Goal: Transaction & Acquisition: Purchase product/service

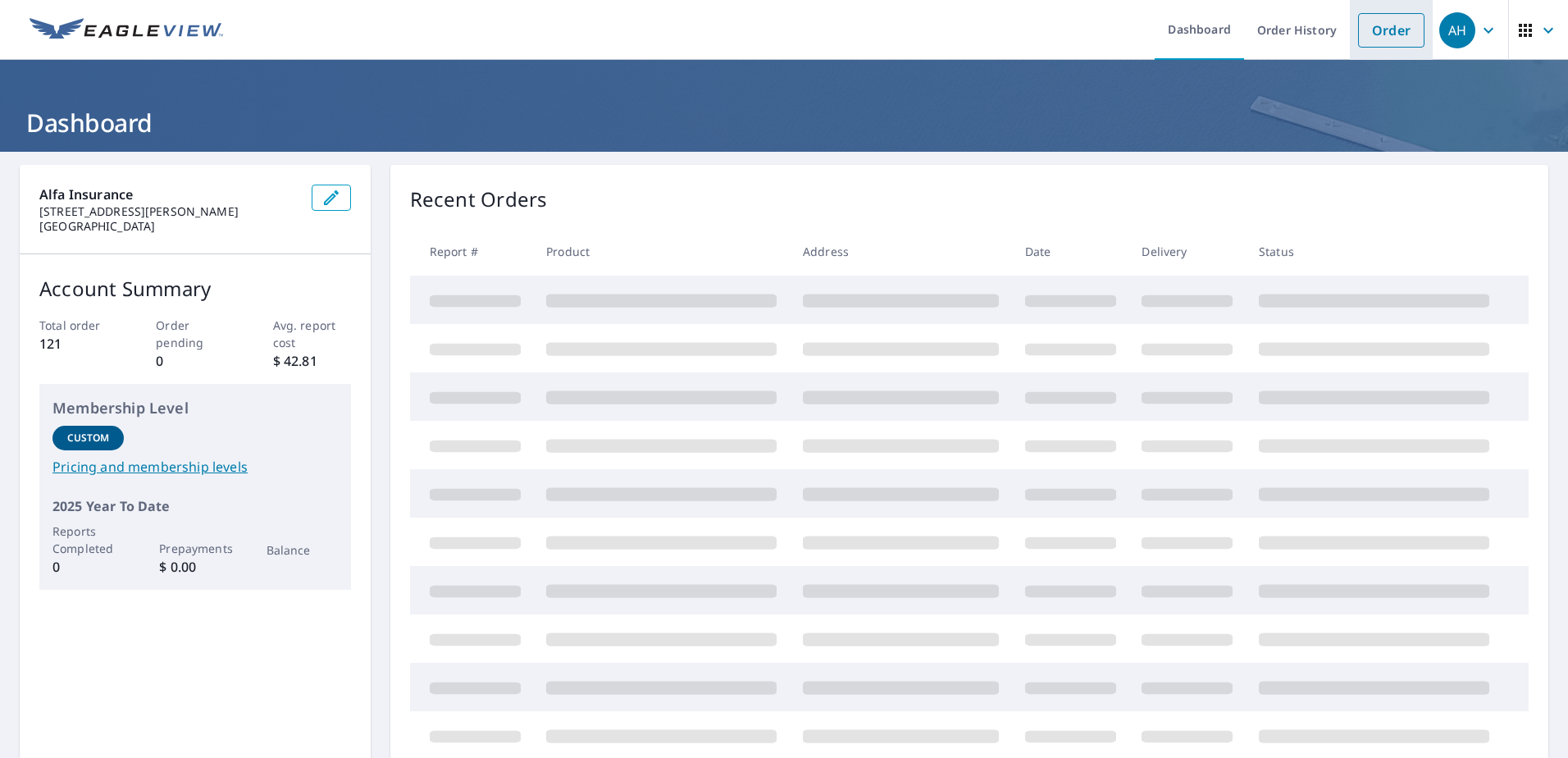
click at [1376, 39] on link "Order" at bounding box center [1391, 30] width 66 height 34
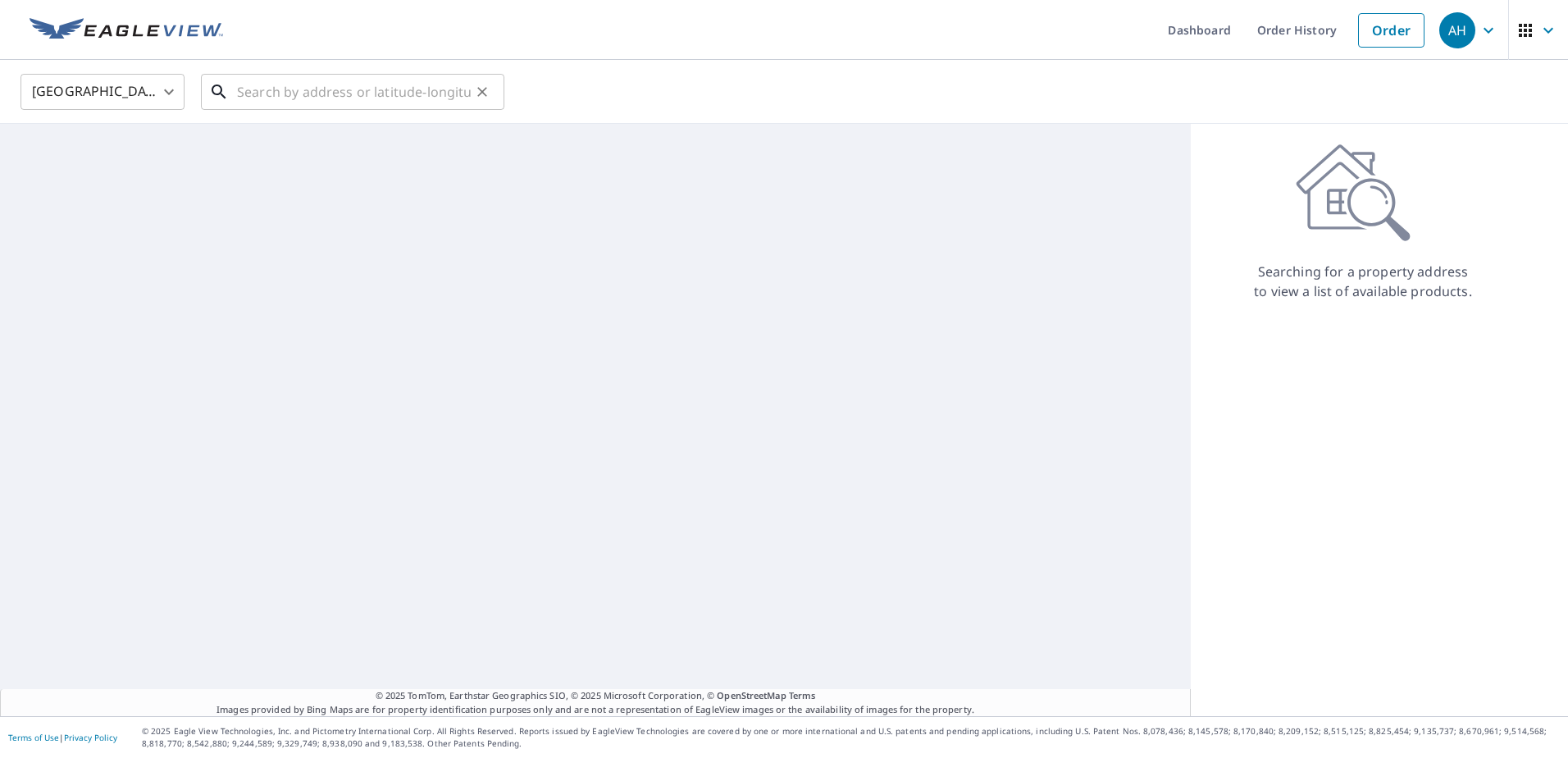
click at [373, 95] on input "text" at bounding box center [354, 91] width 234 height 46
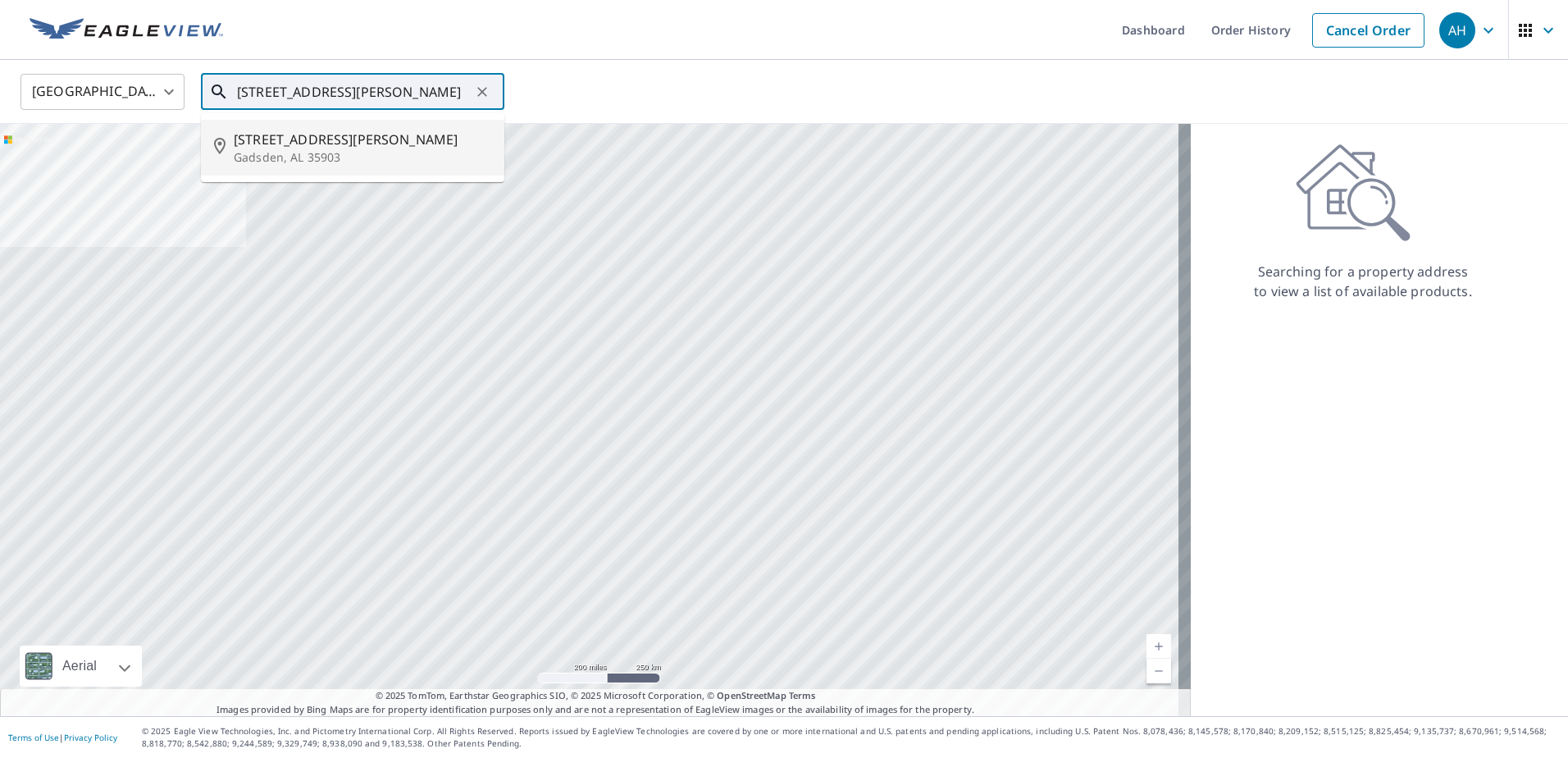
click at [325, 152] on p "Gadsden, AL 35903" at bounding box center [362, 158] width 257 height 16
type input "200 Gowens Rd Gadsden, AL 35903"
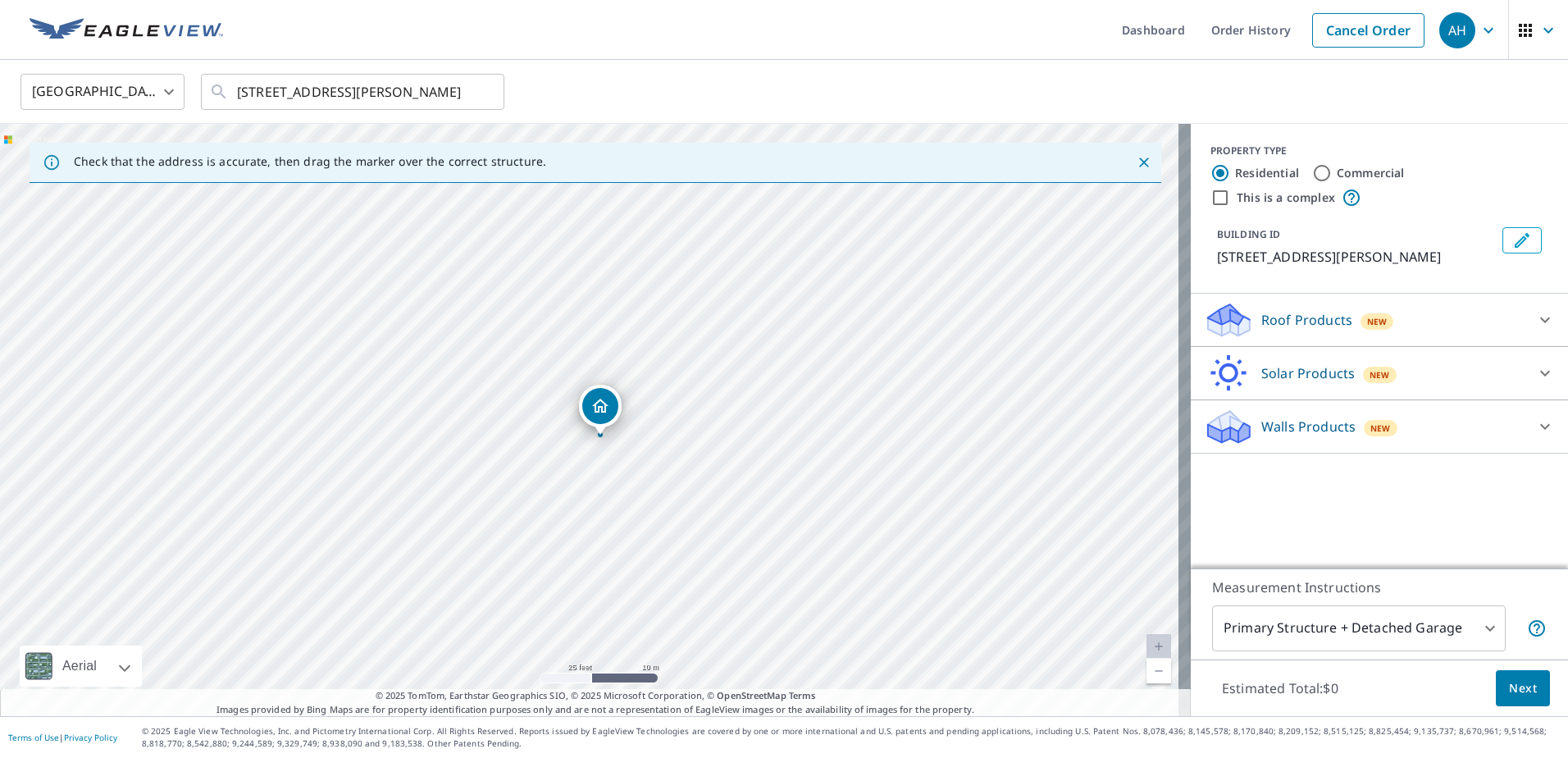
drag, startPoint x: 601, startPoint y: 398, endPoint x: 605, endPoint y: 412, distance: 14.6
click at [1536, 318] on icon at bounding box center [1546, 320] width 20 height 20
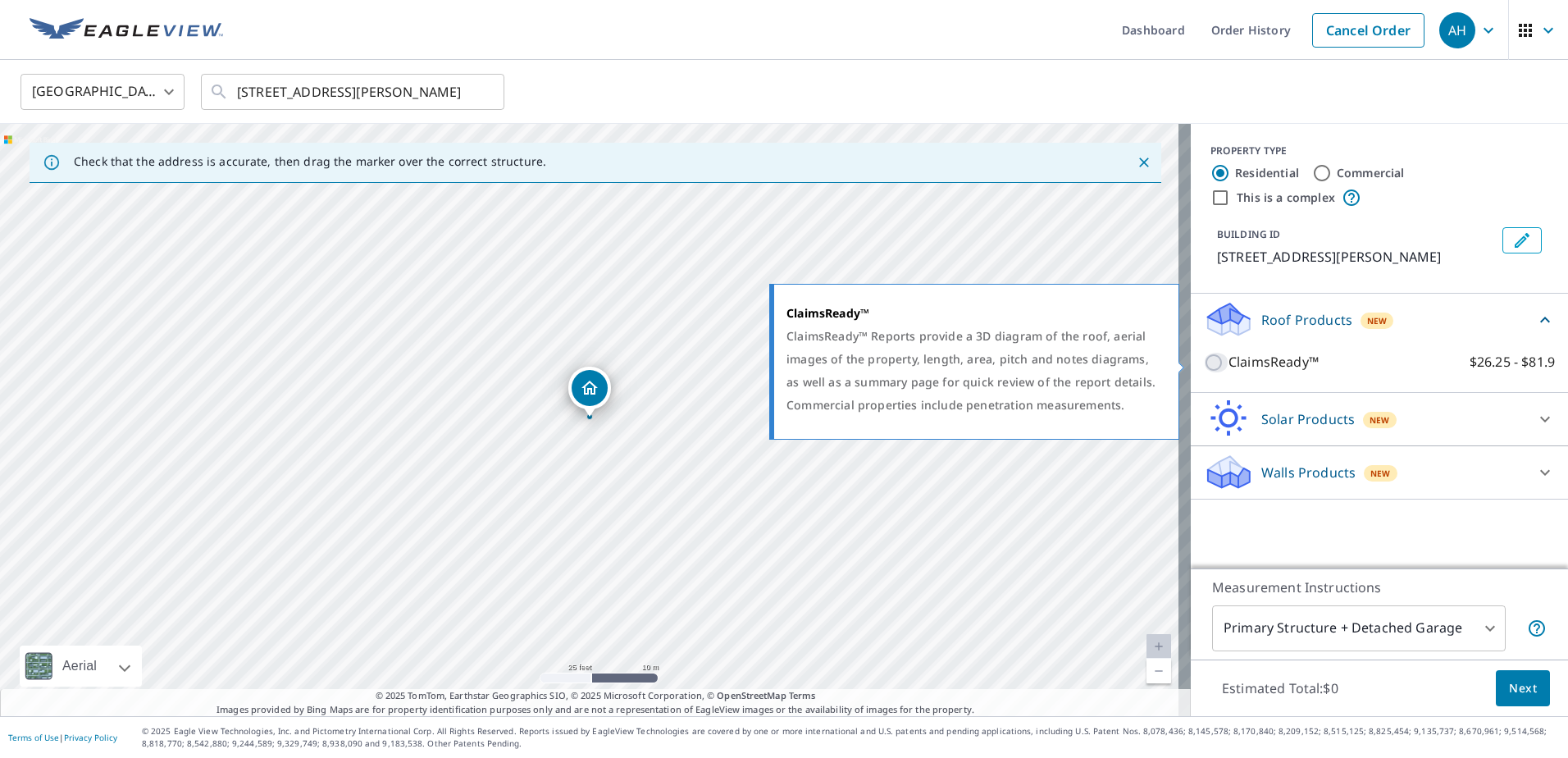
click at [1204, 364] on input "ClaimsReady™ $26.25 - $81.9" at bounding box center [1216, 363] width 24 height 20
checkbox input "true"
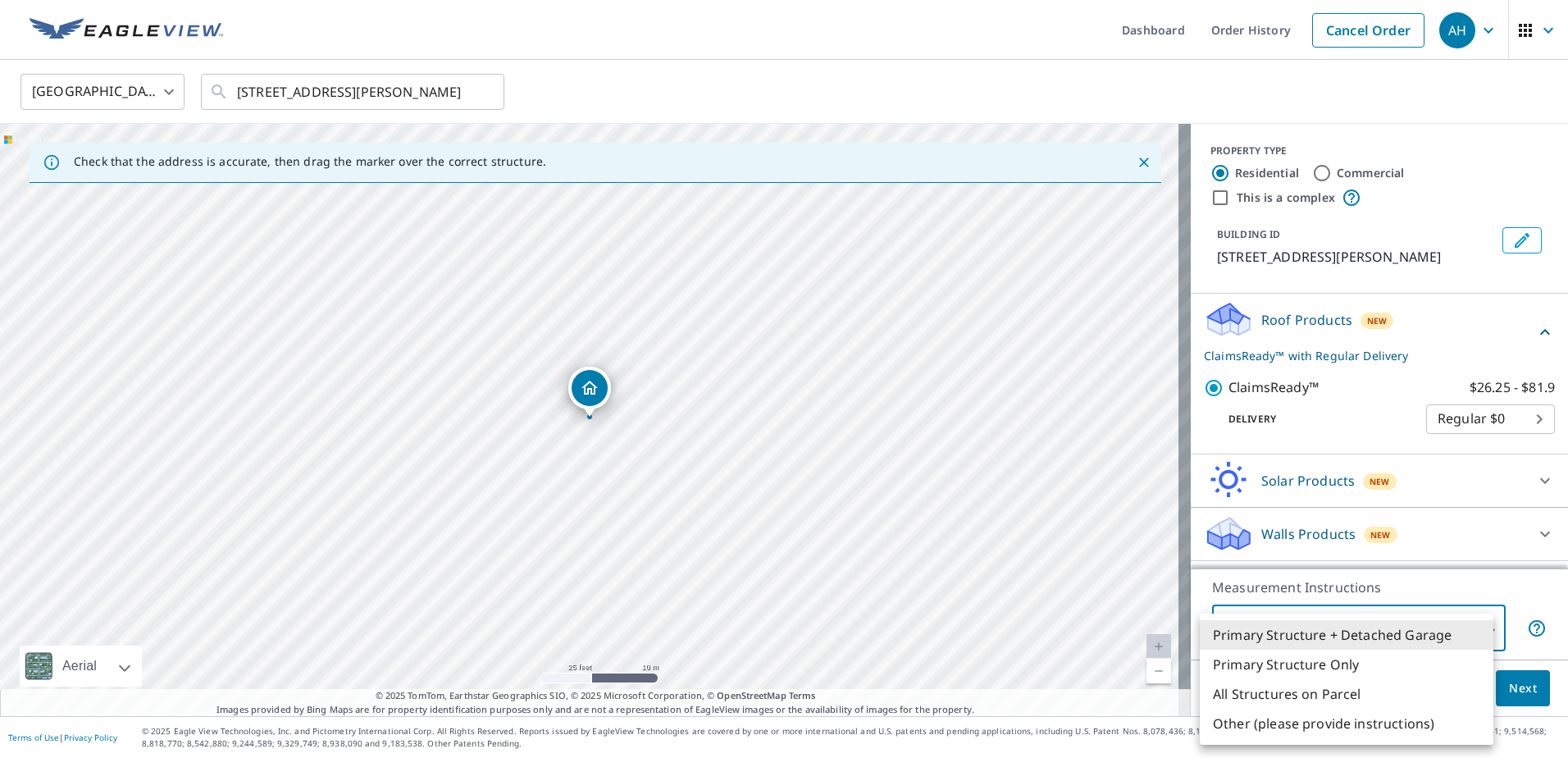
click at [1366, 623] on body "AH AH Dashboard Order History Cancel Order AH United States US ​ 200 Gowens Rd …" at bounding box center [784, 379] width 1568 height 758
click at [1340, 663] on li "Primary Structure Only" at bounding box center [1347, 664] width 294 height 30
type input "2"
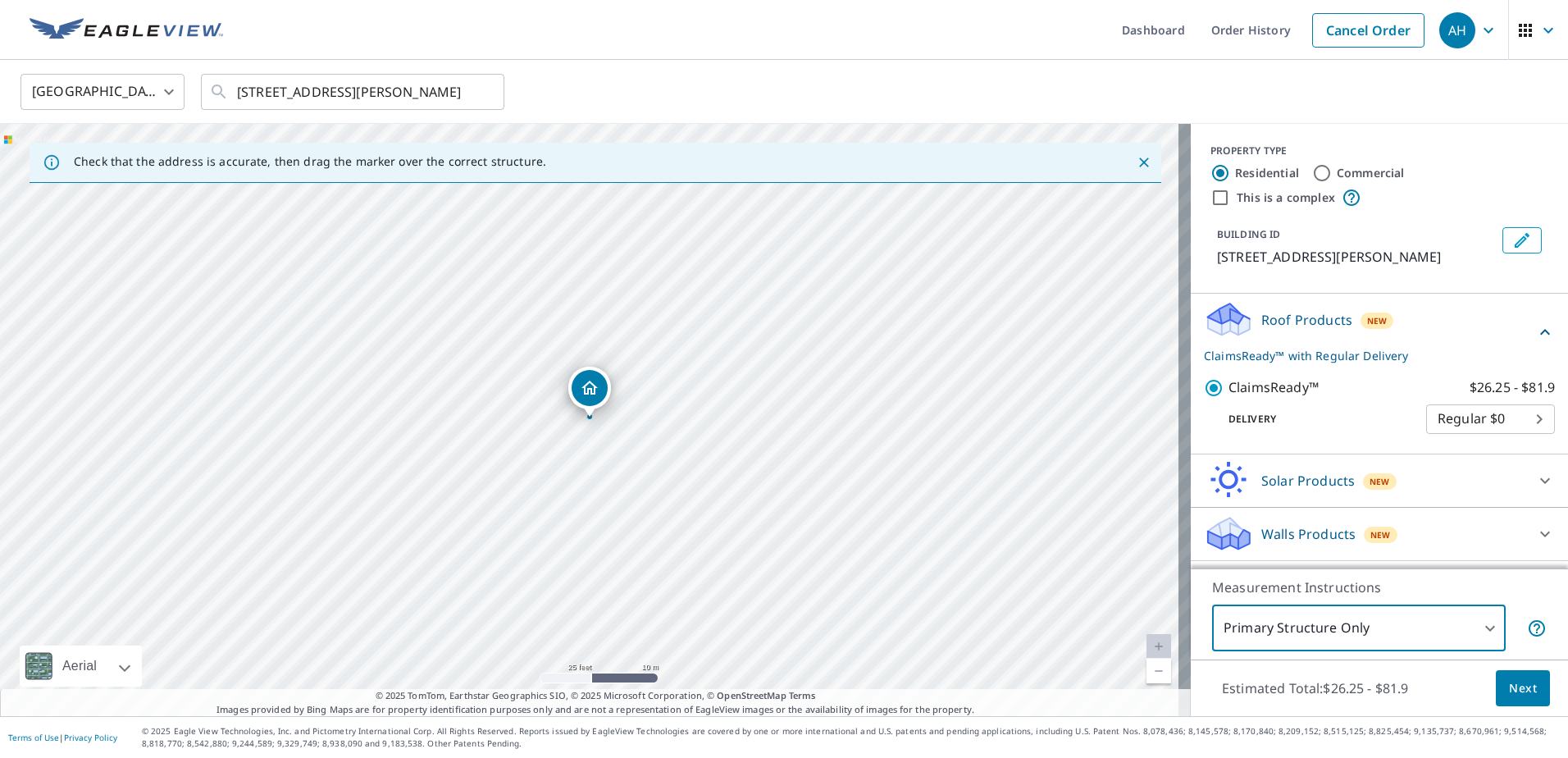
click at [1517, 688] on span "Next" at bounding box center [1522, 688] width 28 height 21
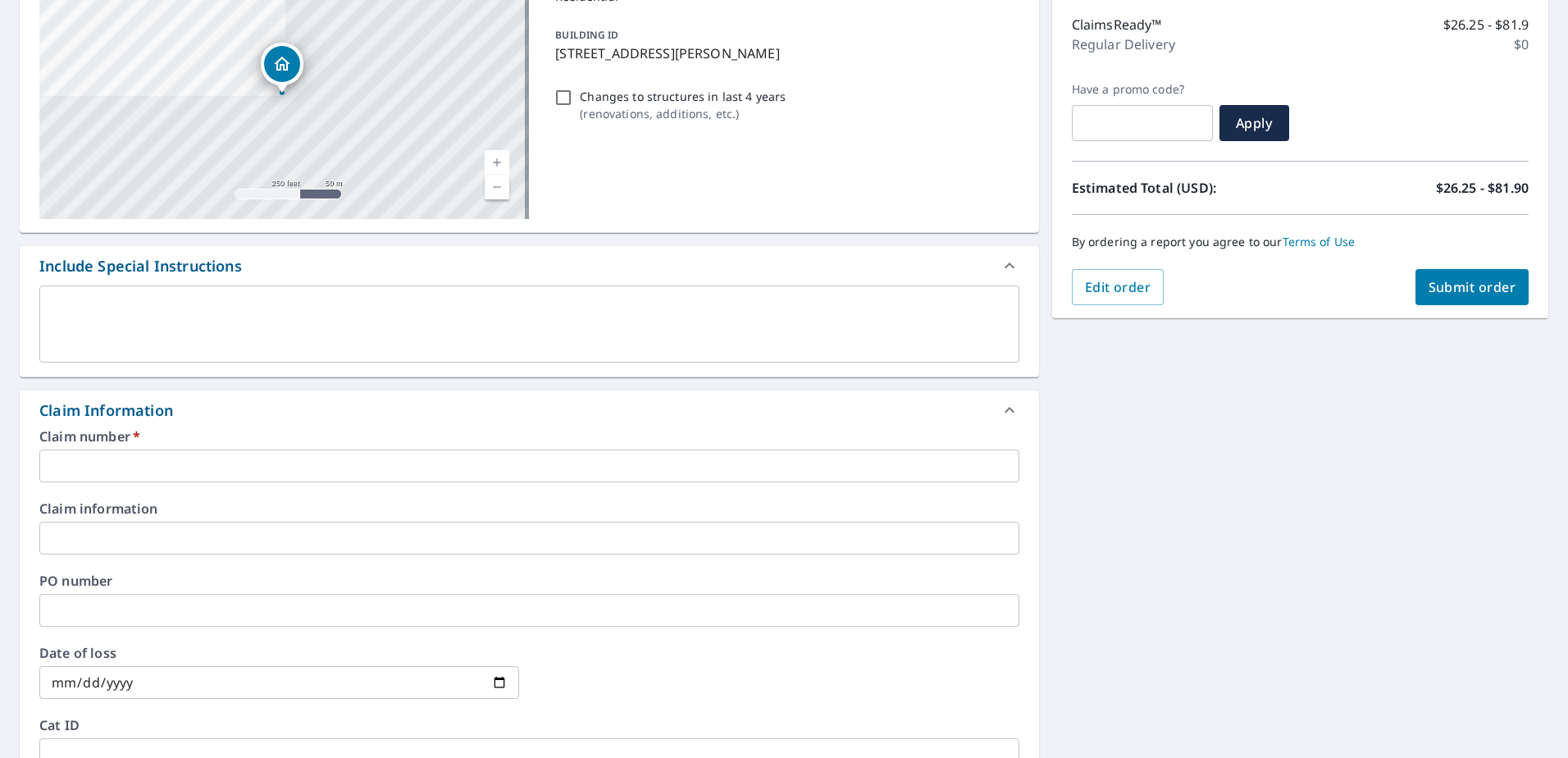
scroll to position [246, 0]
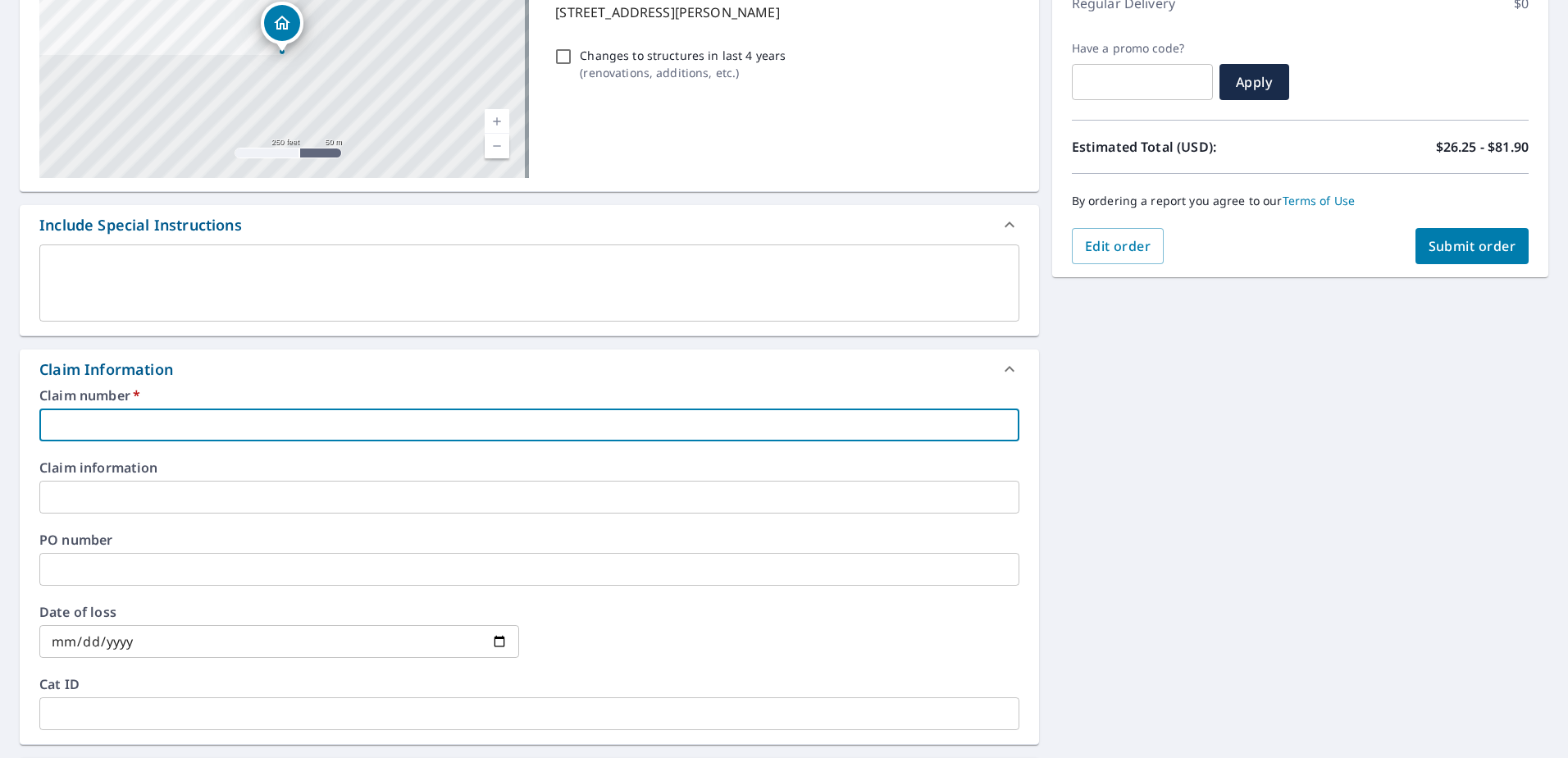
click at [190, 418] on input "text" at bounding box center [530, 425] width 980 height 33
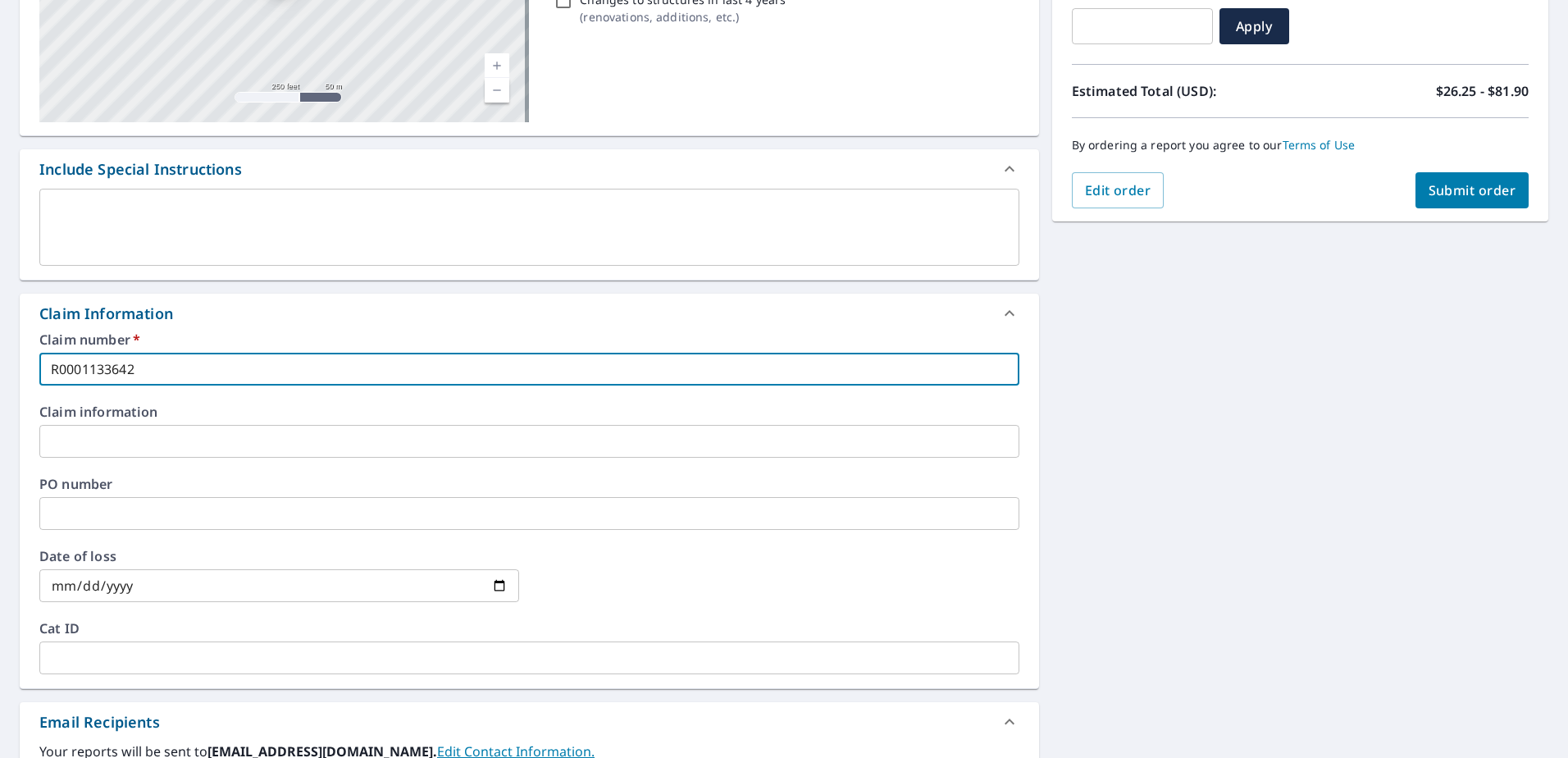
scroll to position [410, 0]
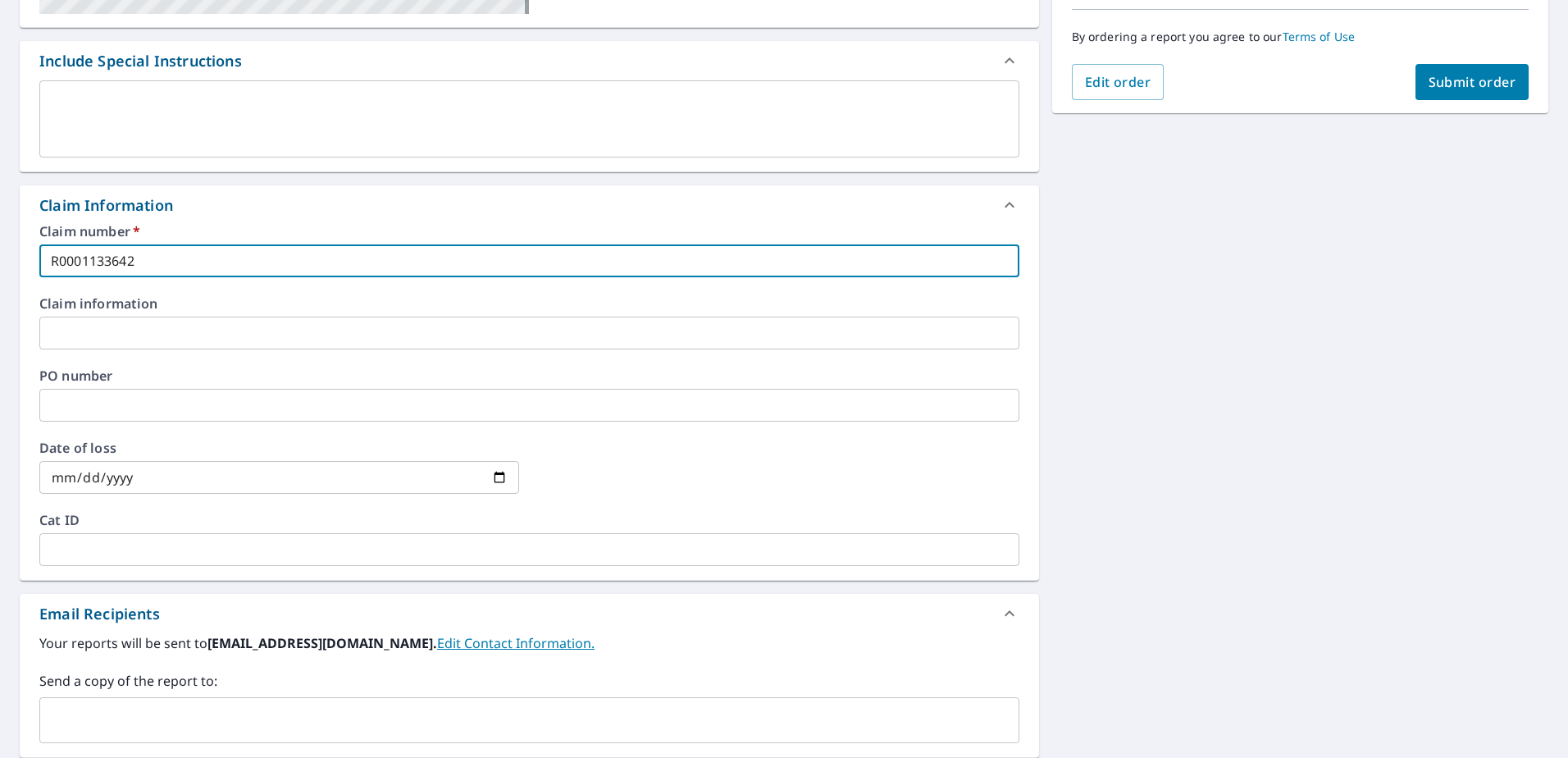
type input "R0001133642"
click at [165, 489] on input "date" at bounding box center [280, 477] width 480 height 33
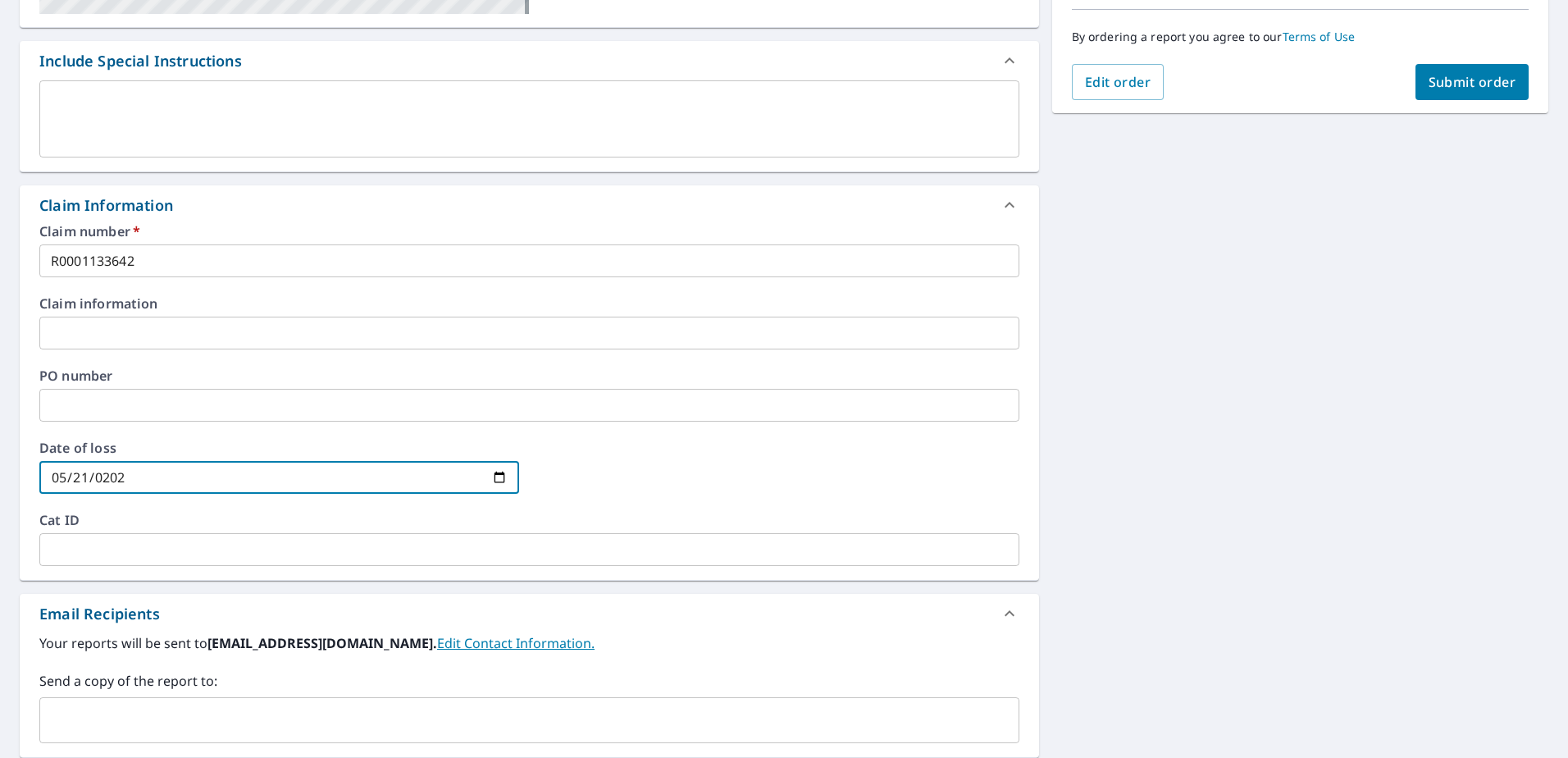
type input "2025-05-21"
click at [609, 464] on div at bounding box center [779, 477] width 480 height 73
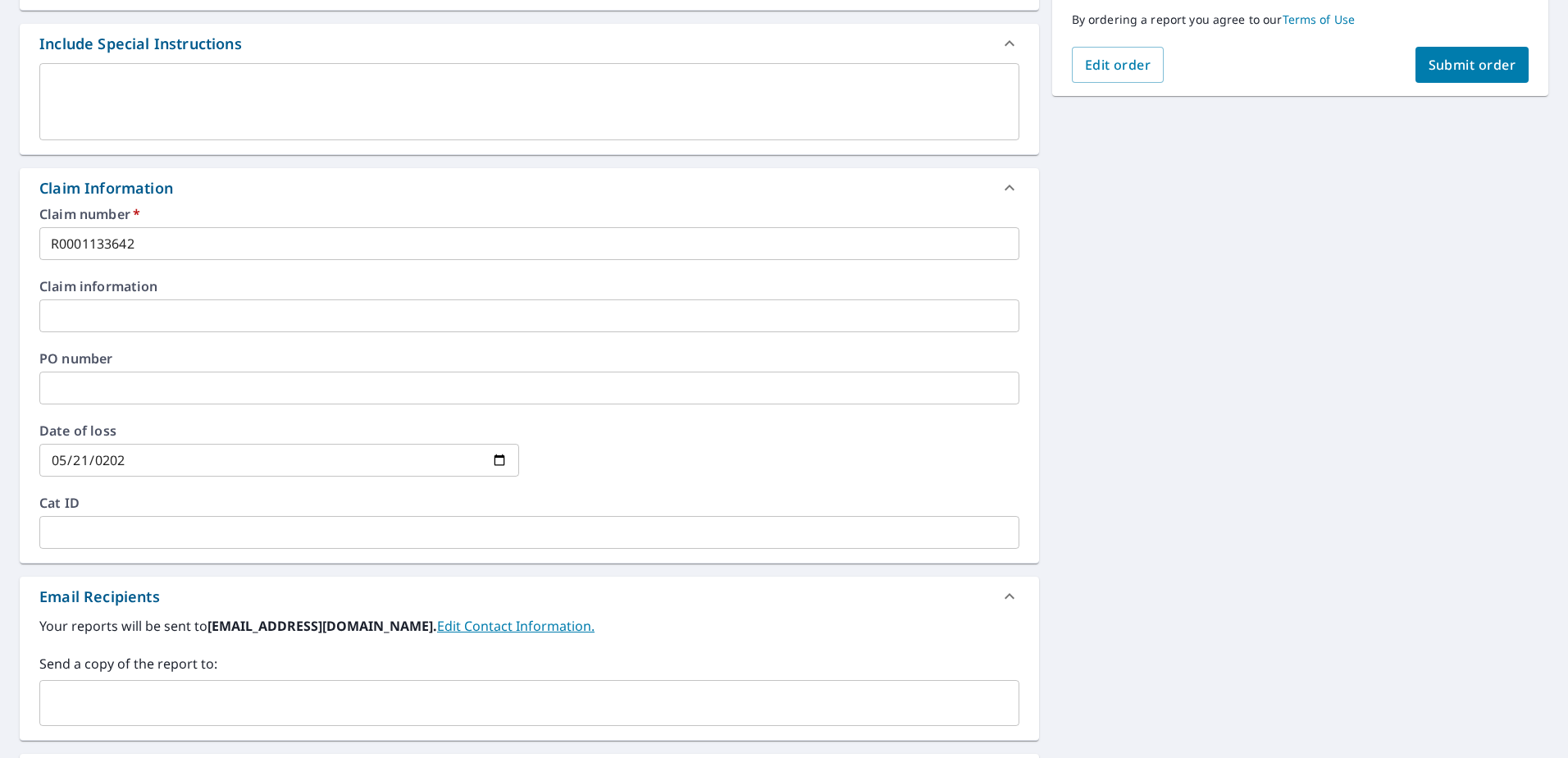
scroll to position [164, 0]
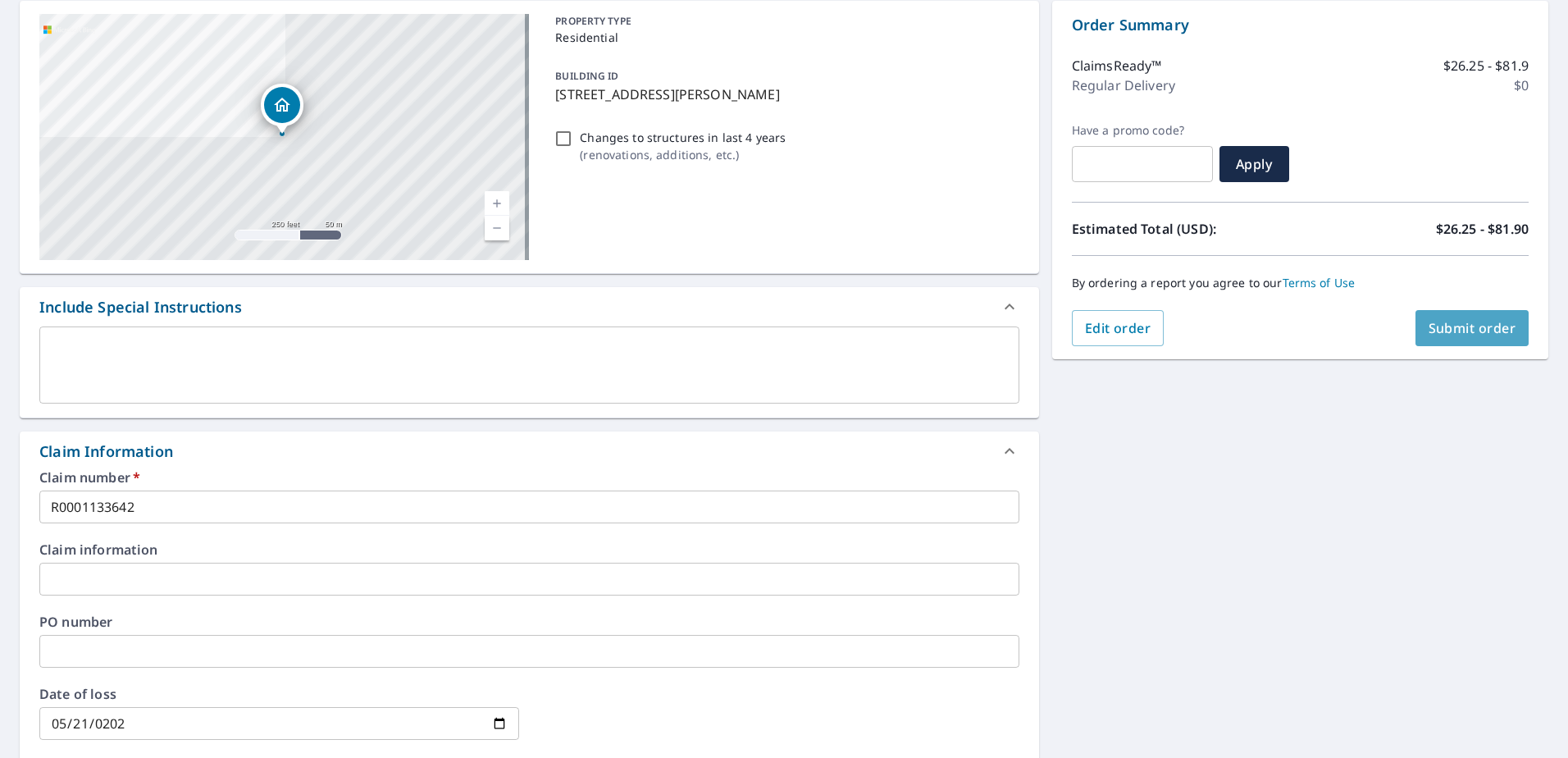
click at [1429, 331] on span "Submit order" at bounding box center [1473, 328] width 88 height 18
